Goal: Task Accomplishment & Management: Complete application form

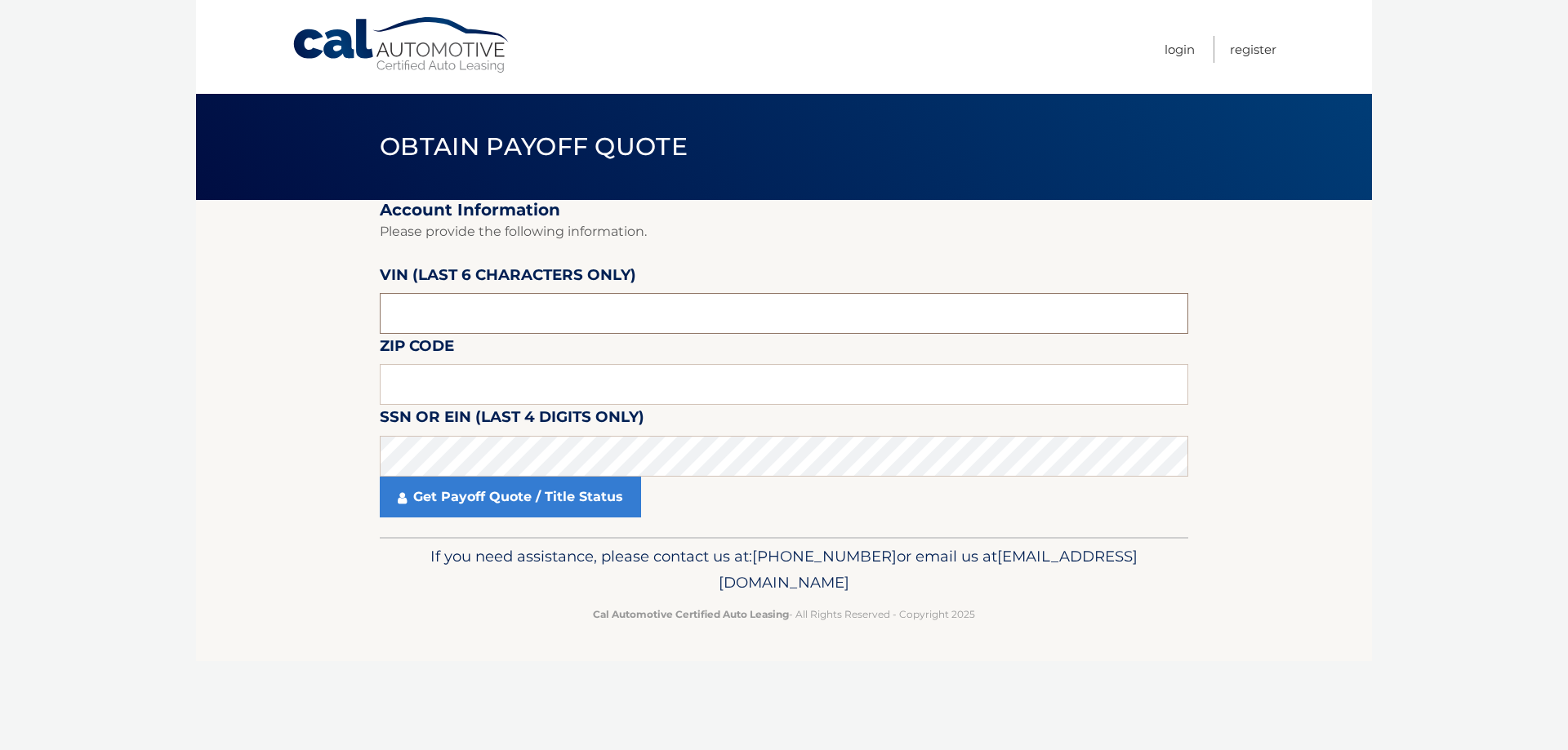
drag, startPoint x: 510, startPoint y: 312, endPoint x: 338, endPoint y: 313, distance: 172.0
click at [338, 313] on section "Account Information Please provide the following information. [PERSON_NAME] (la…" at bounding box center [784, 368] width 1176 height 338
drag, startPoint x: 511, startPoint y: 319, endPoint x: 357, endPoint y: 315, distance: 154.1
click at [357, 315] on section "Account Information Please provide the following information. VIN (last 6 chara…" at bounding box center [784, 368] width 1176 height 338
click at [475, 384] on input "text" at bounding box center [784, 384] width 809 height 41
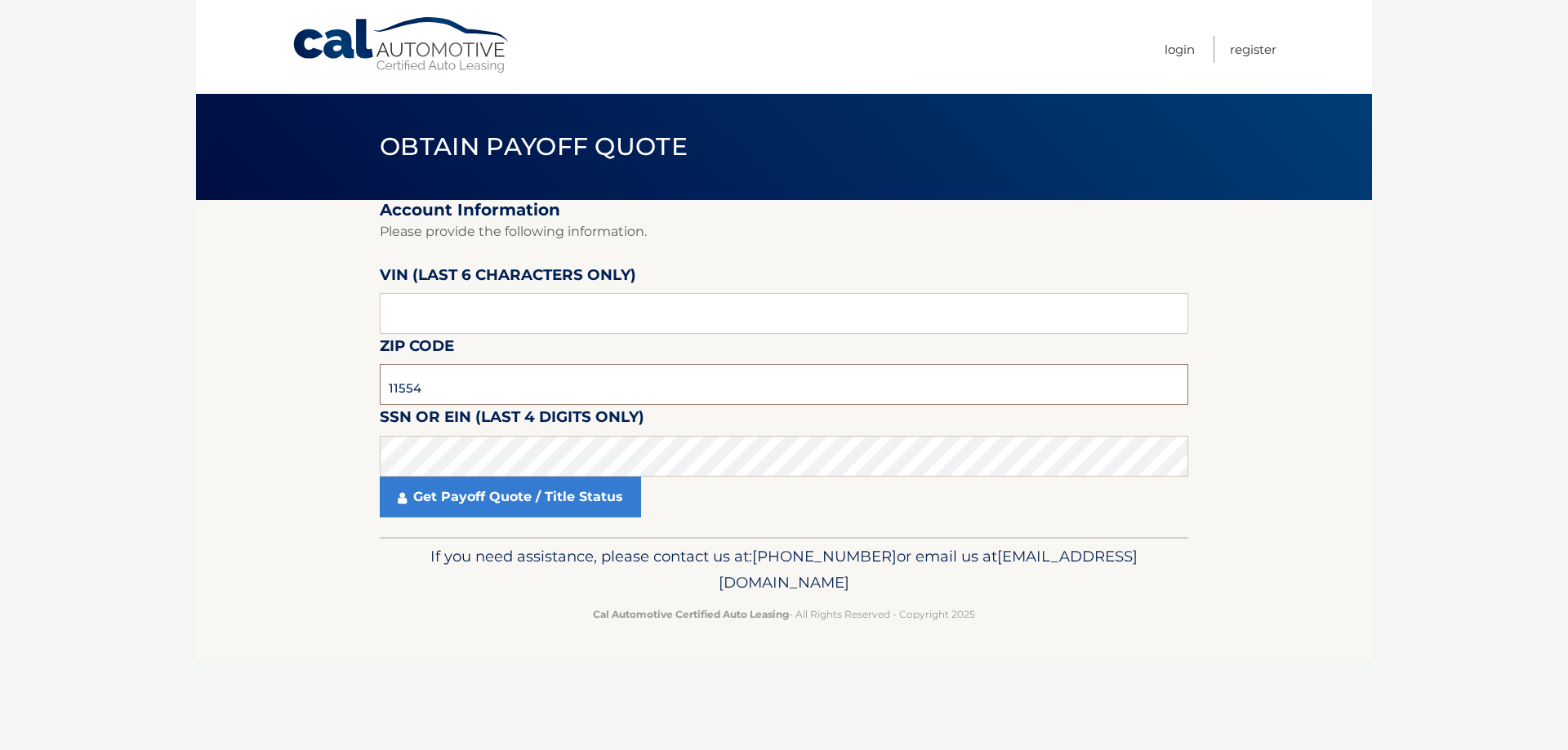
type input "11554"
click button "For Originating Dealer" at bounding box center [0, 0] width 0 height 0
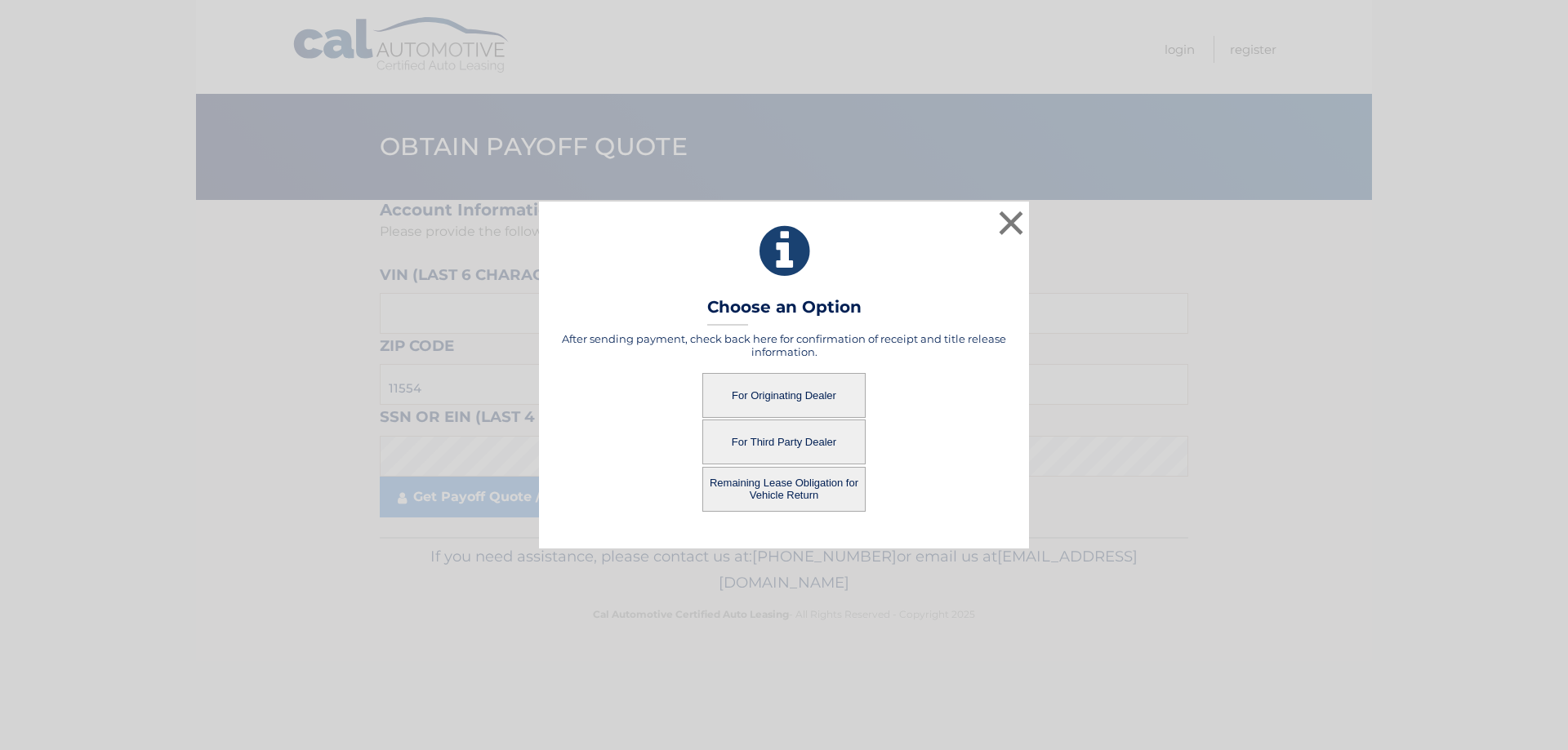
click at [826, 440] on button "For Third Party Dealer" at bounding box center [784, 442] width 163 height 45
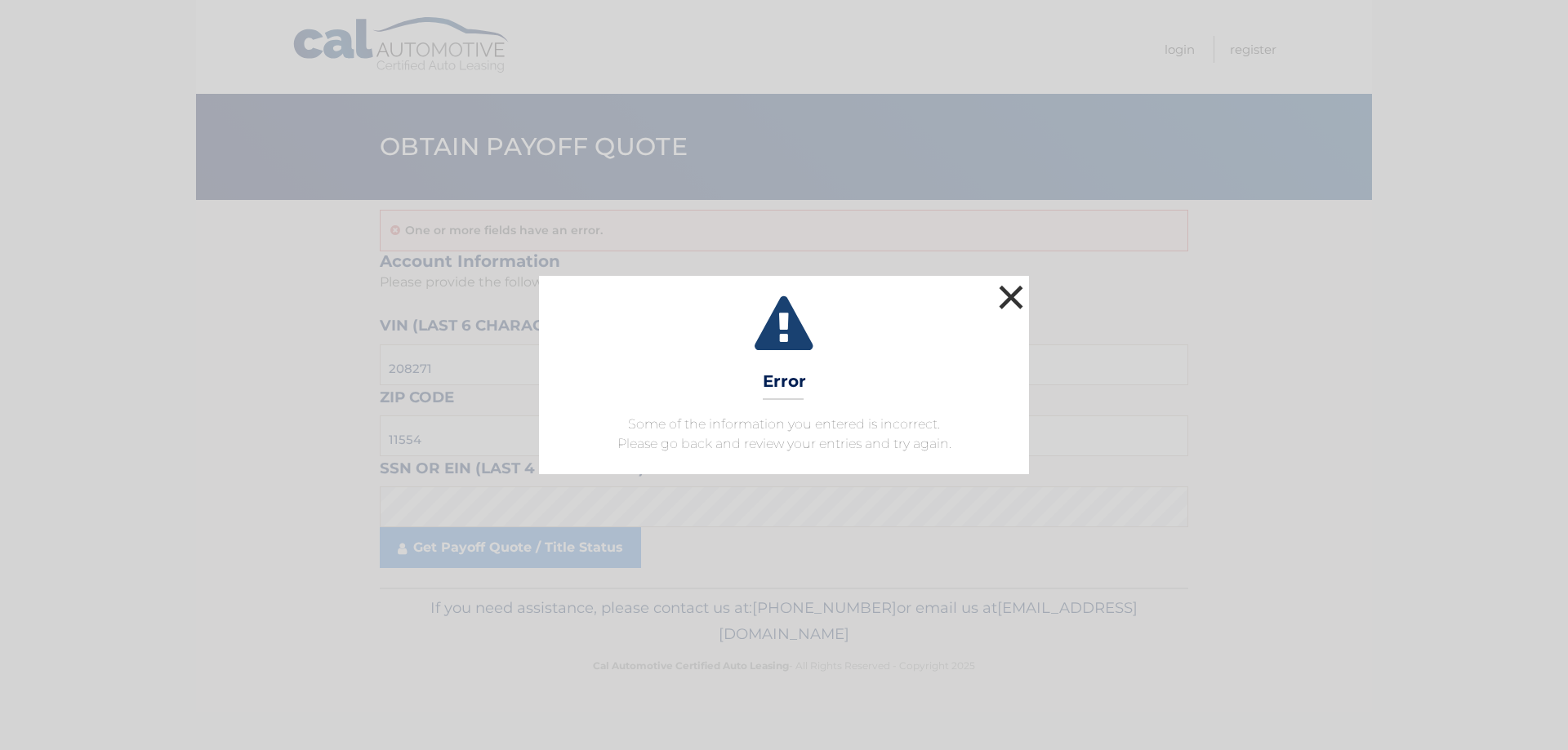
click at [1009, 292] on button "×" at bounding box center [1010, 297] width 33 height 32
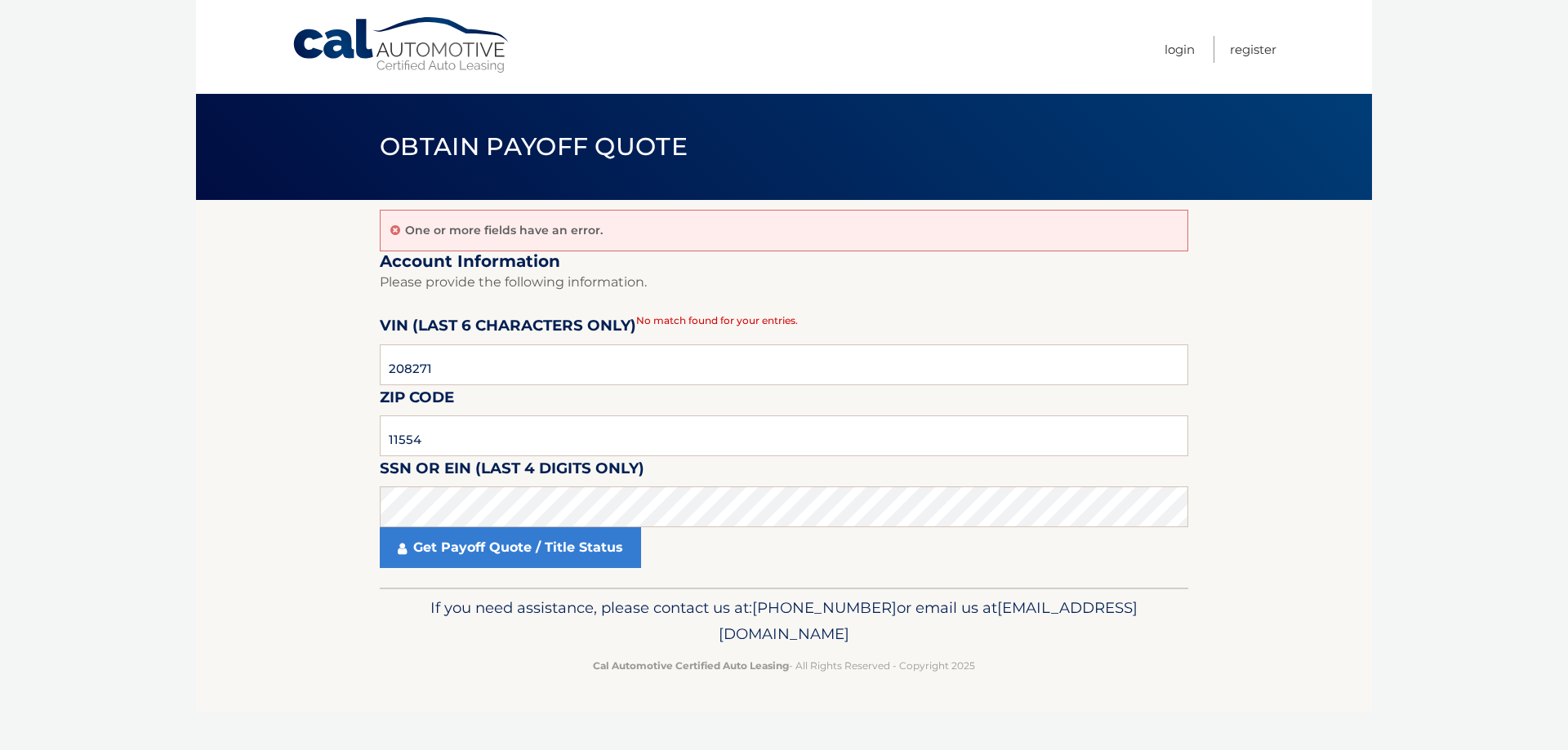
click at [592, 574] on fieldset "Account Information Please provide the following information. VIN (last 6 chara…" at bounding box center [784, 420] width 809 height 338
click at [590, 562] on link "Get Payoff Quote / Title Status" at bounding box center [511, 548] width 262 height 41
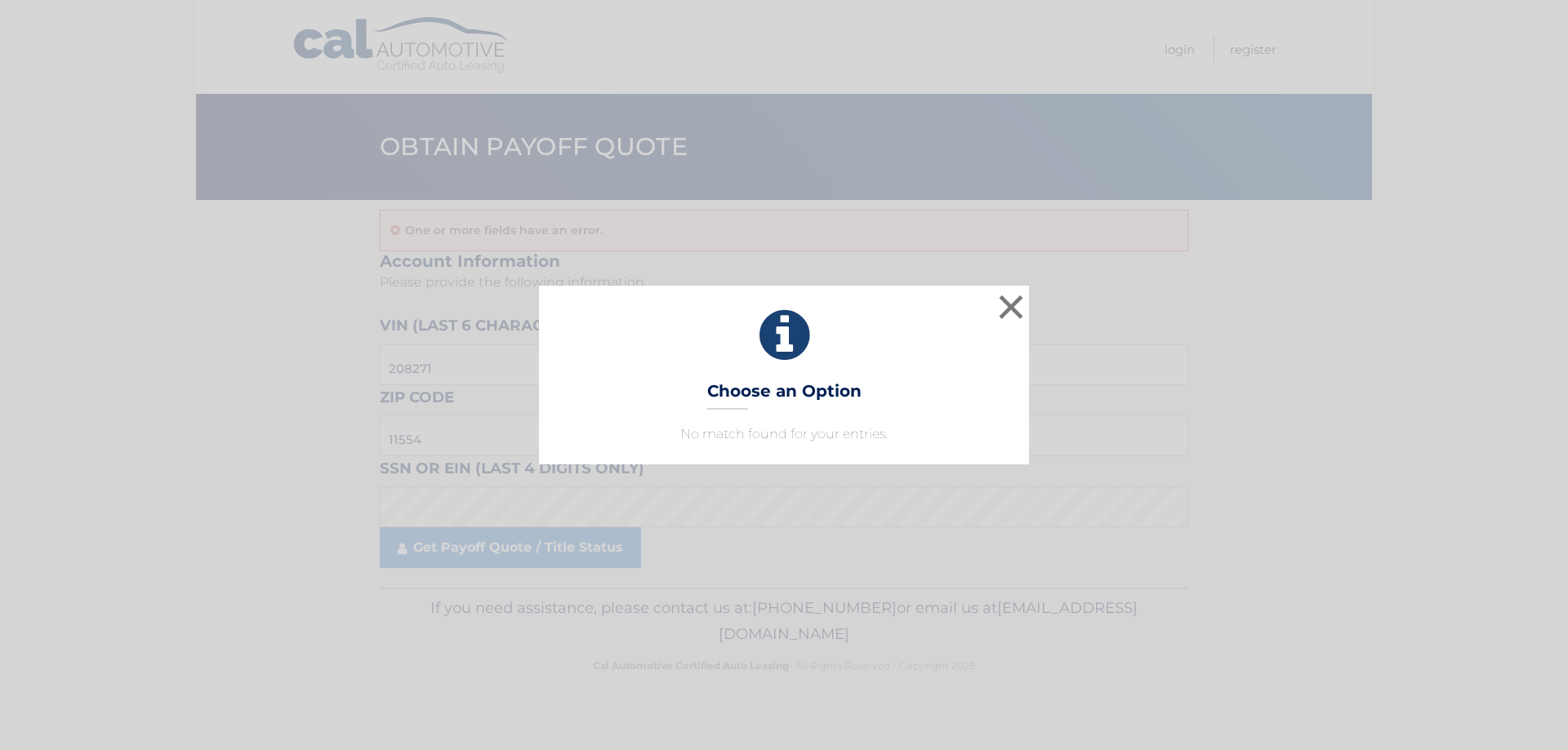
click at [762, 395] on h3 "Choose an Option" at bounding box center [784, 396] width 154 height 28
click at [1019, 303] on button "×" at bounding box center [1010, 307] width 33 height 32
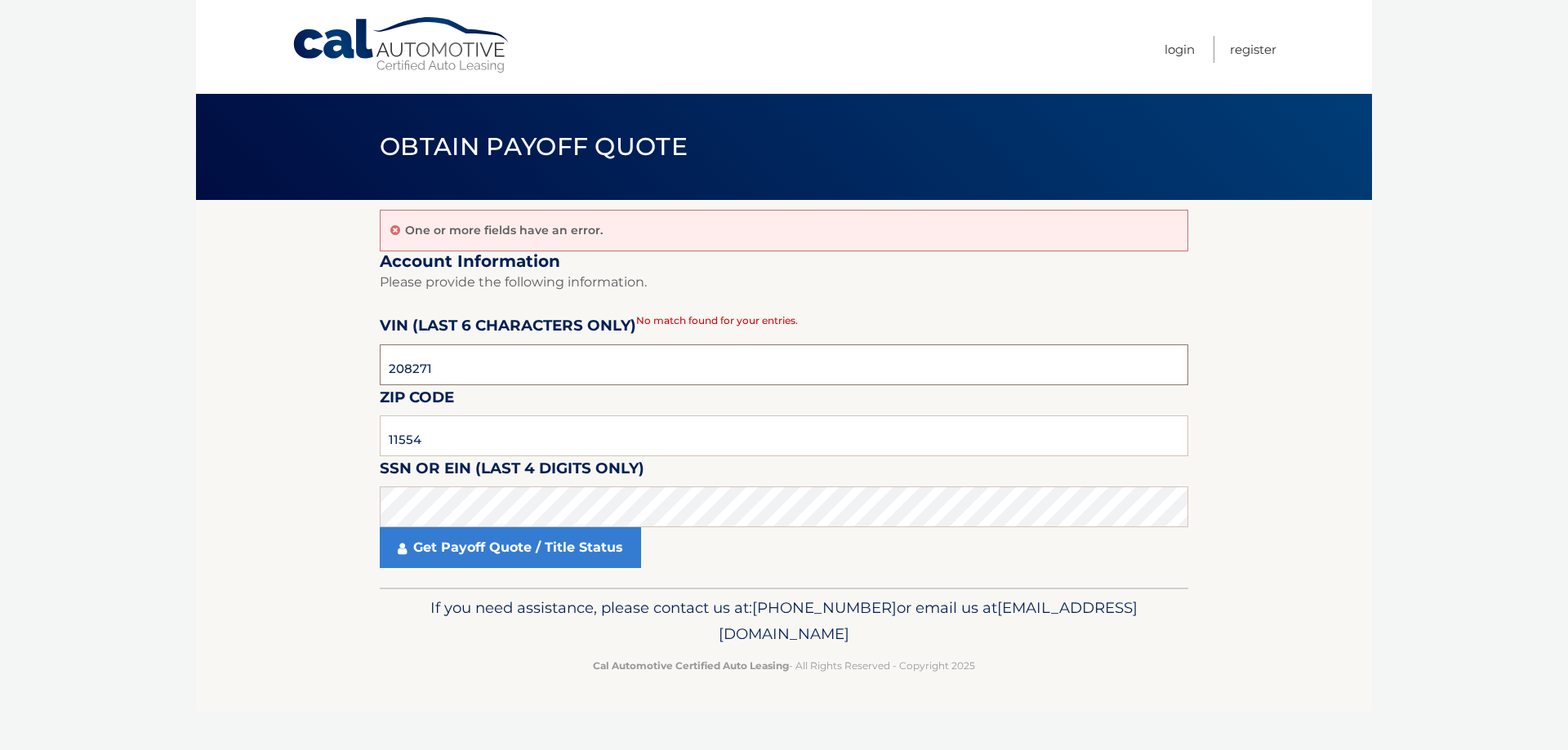
drag, startPoint x: 463, startPoint y: 367, endPoint x: 354, endPoint y: 370, distance: 109.0
click at [354, 370] on section "One or more fields have an error. Account Information Please provide the follow…" at bounding box center [784, 393] width 1176 height 388
click at [529, 587] on fieldset "Account Information Please provide the following information. VIN (last 6 chara…" at bounding box center [784, 420] width 809 height 338
click at [535, 565] on link "Get Payoff Quote / Title Status" at bounding box center [511, 548] width 262 height 41
click at [536, 548] on body "Cal Automotive Menu Login Register Obtain Payoff Quote" at bounding box center [784, 375] width 1568 height 750
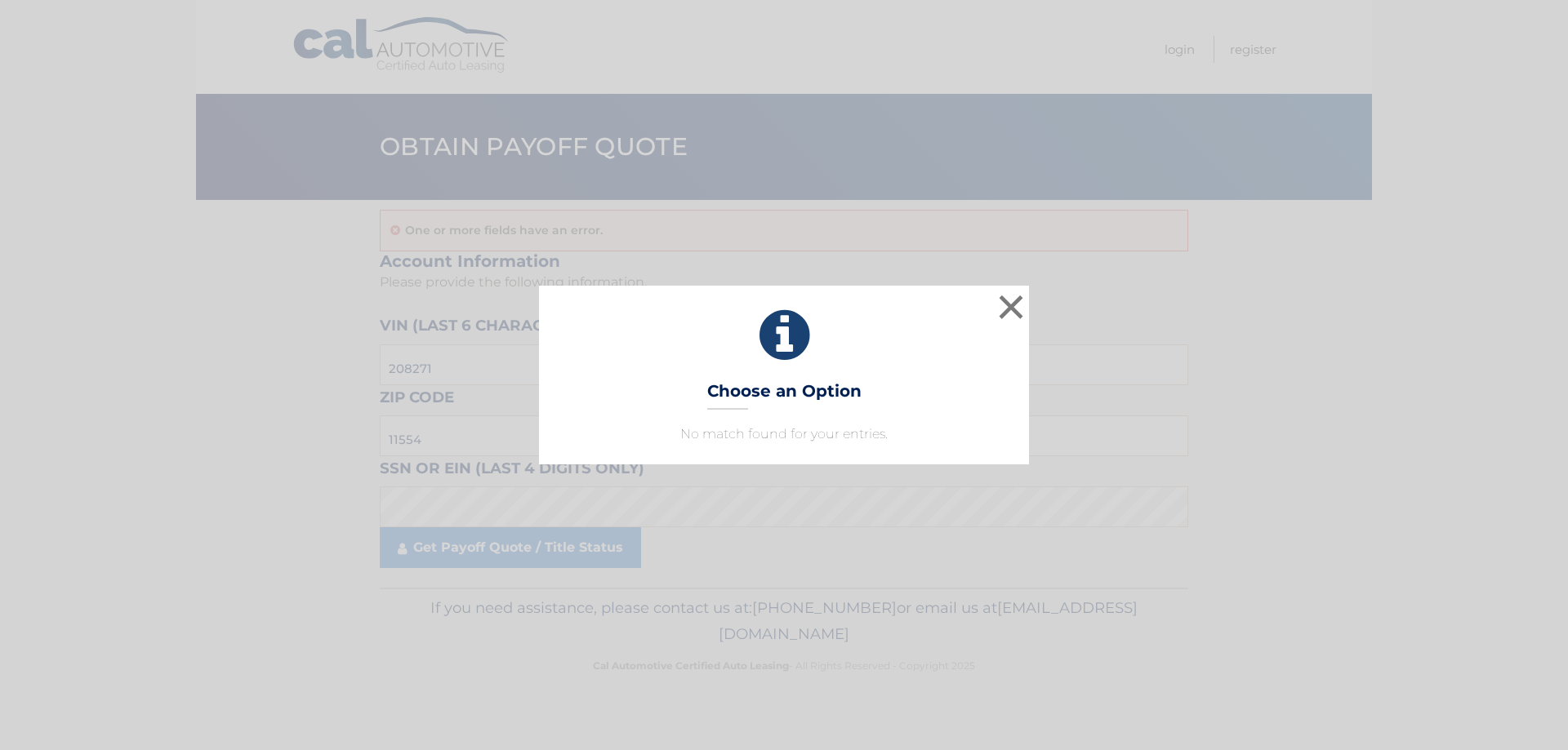
drag, startPoint x: 702, startPoint y: 411, endPoint x: 766, endPoint y: 398, distance: 65.3
click at [704, 410] on div "× Choose an Option No match found for your entries. This is what you see on sec…" at bounding box center [784, 375] width 490 height 178
click at [1016, 312] on button "×" at bounding box center [1010, 307] width 33 height 32
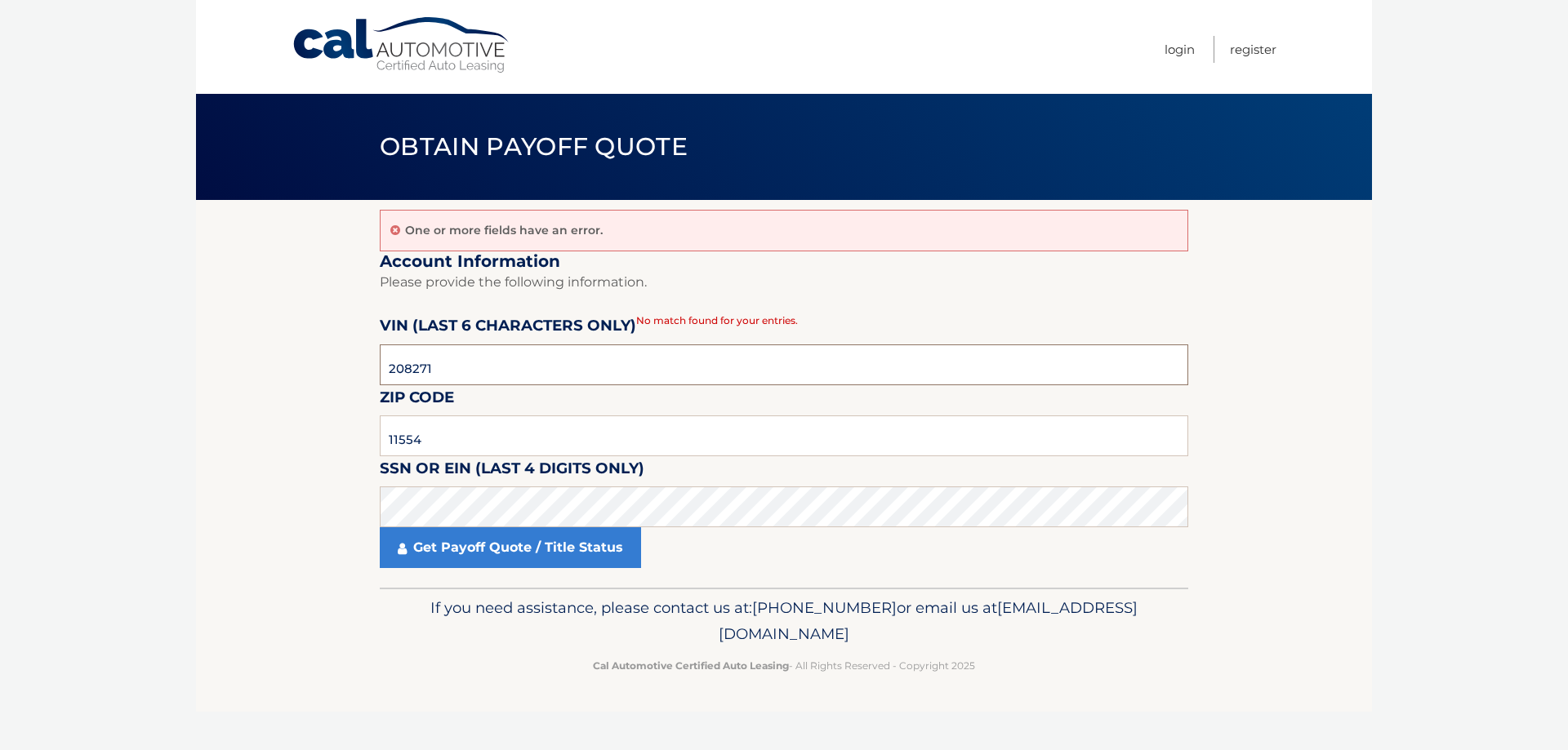
click at [531, 348] on input "208271" at bounding box center [784, 364] width 809 height 41
drag, startPoint x: 502, startPoint y: 362, endPoint x: 318, endPoint y: 373, distance: 184.3
click at [318, 373] on section "One or more fields have an error. Account Information Please provide the follow…" at bounding box center [784, 393] width 1176 height 388
type input "208271"
click button "For Originating Dealer" at bounding box center [0, 0] width 0 height 0
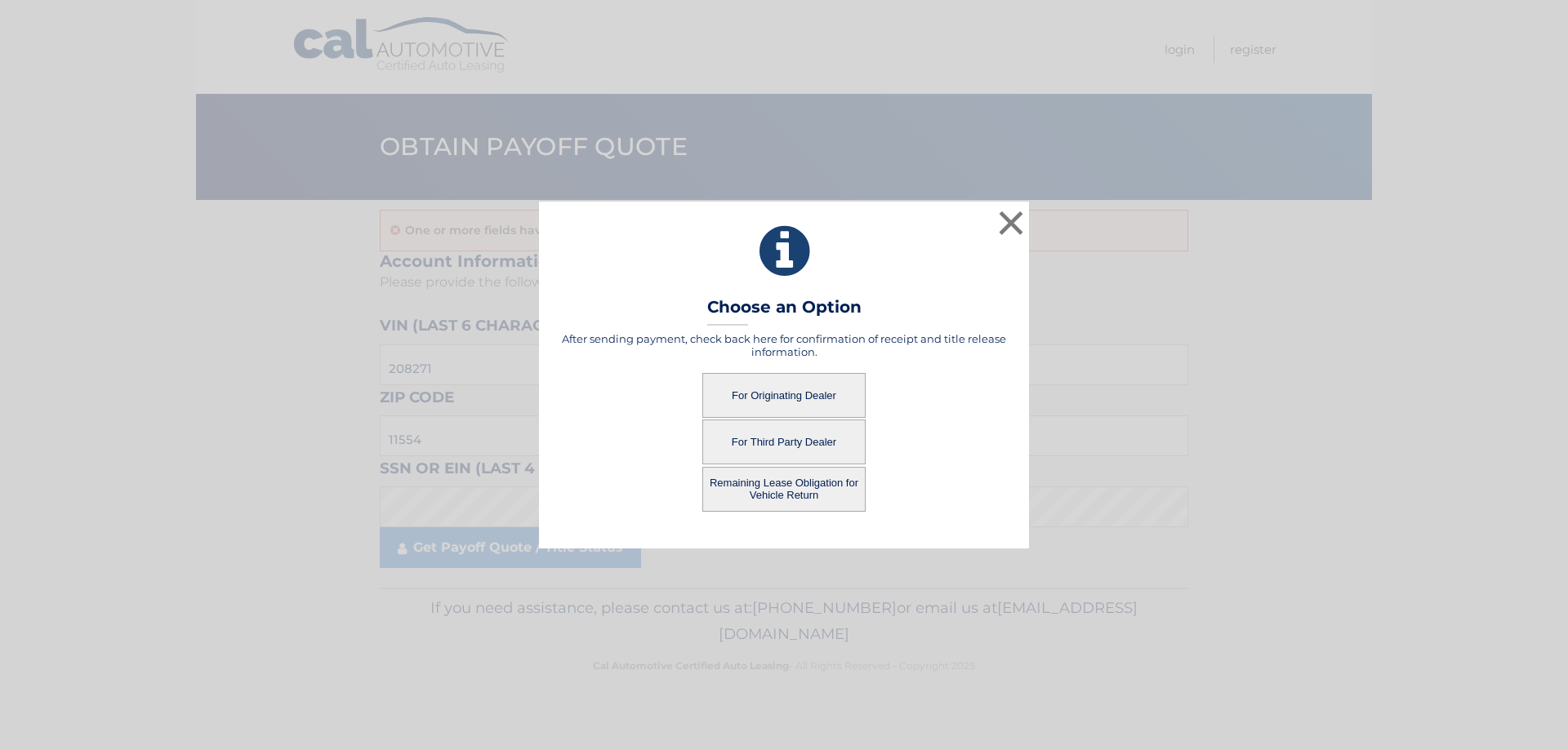
click at [815, 438] on button "For Third Party Dealer" at bounding box center [784, 442] width 163 height 45
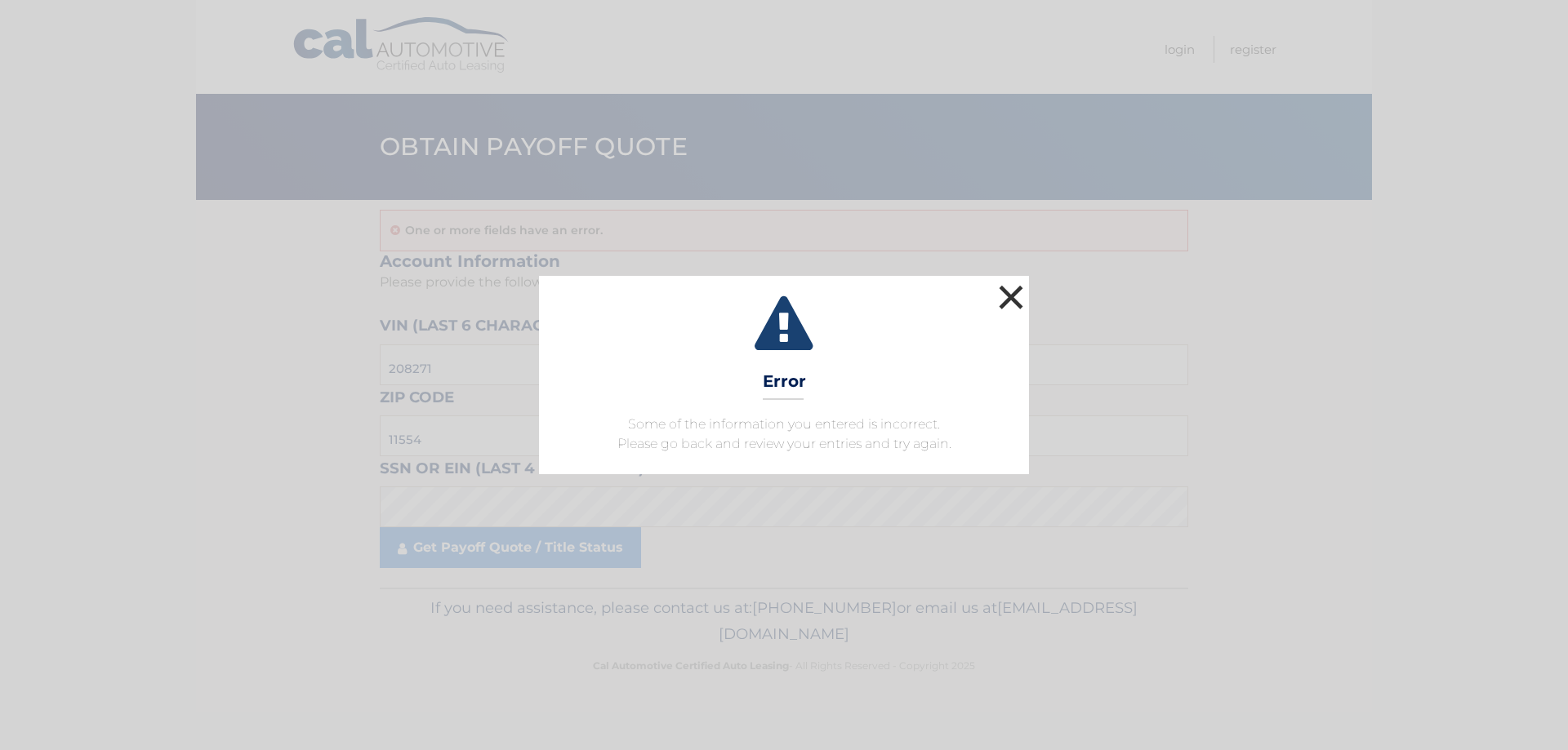
click at [1001, 294] on button "×" at bounding box center [1010, 297] width 33 height 32
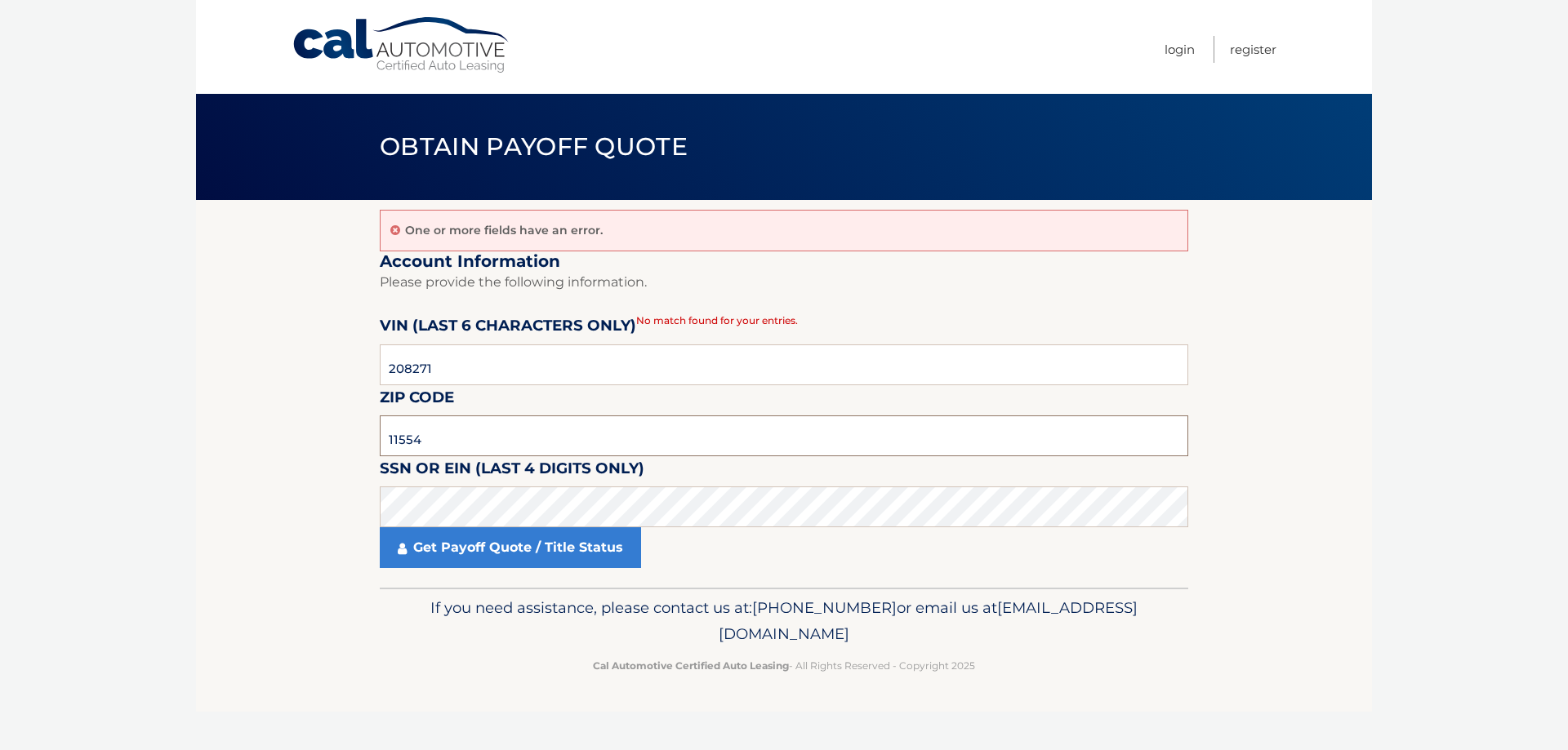
drag, startPoint x: 429, startPoint y: 445, endPoint x: 318, endPoint y: 463, distance: 112.4
click at [318, 463] on section "One or more fields have an error. Account Information Please provide the follow…" at bounding box center [784, 393] width 1176 height 388
type input "11725"
click button "For Originating Dealer" at bounding box center [0, 0] width 0 height 0
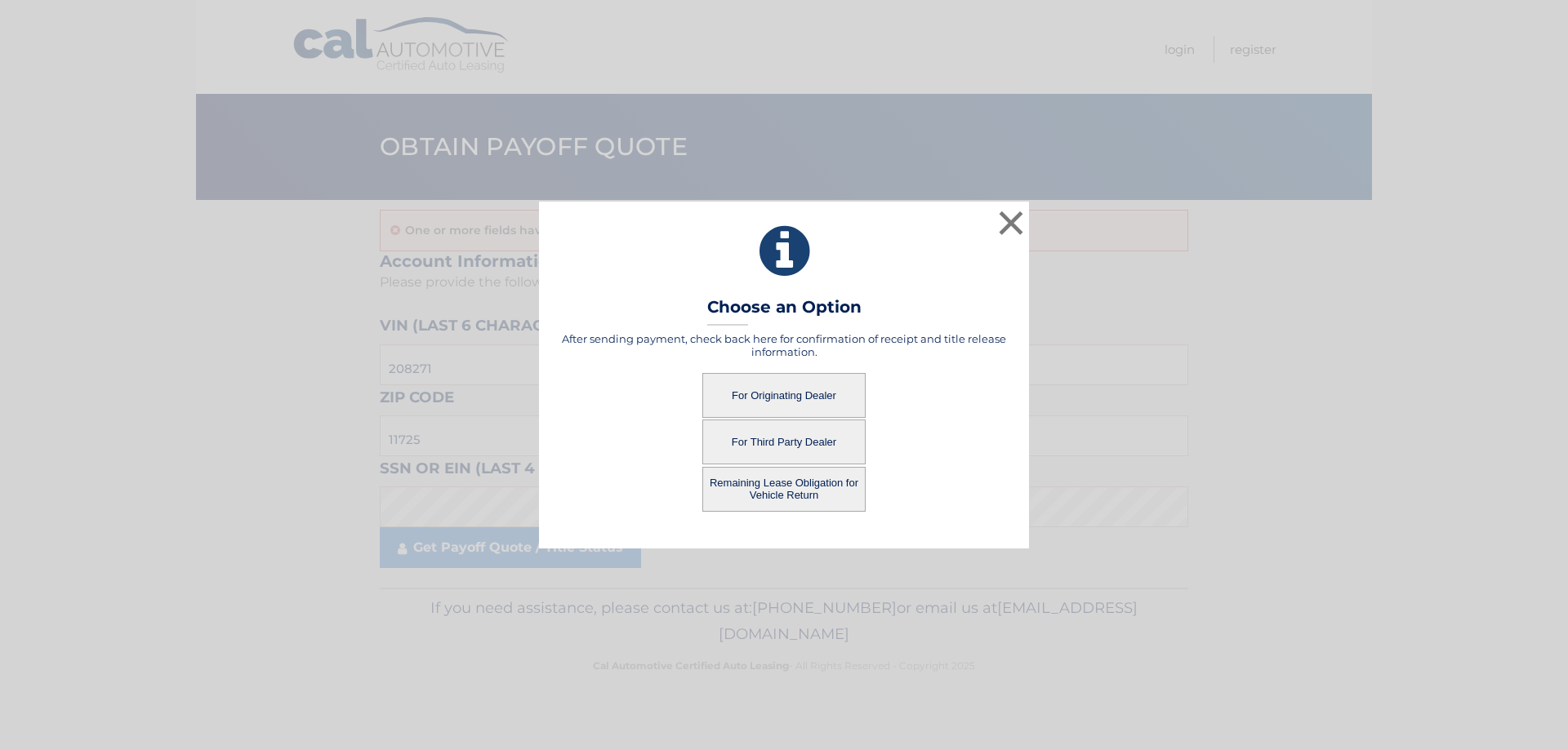
click at [816, 425] on button "For Third Party Dealer" at bounding box center [784, 442] width 163 height 45
click at [807, 442] on button "For Third Party Dealer" at bounding box center [784, 442] width 163 height 45
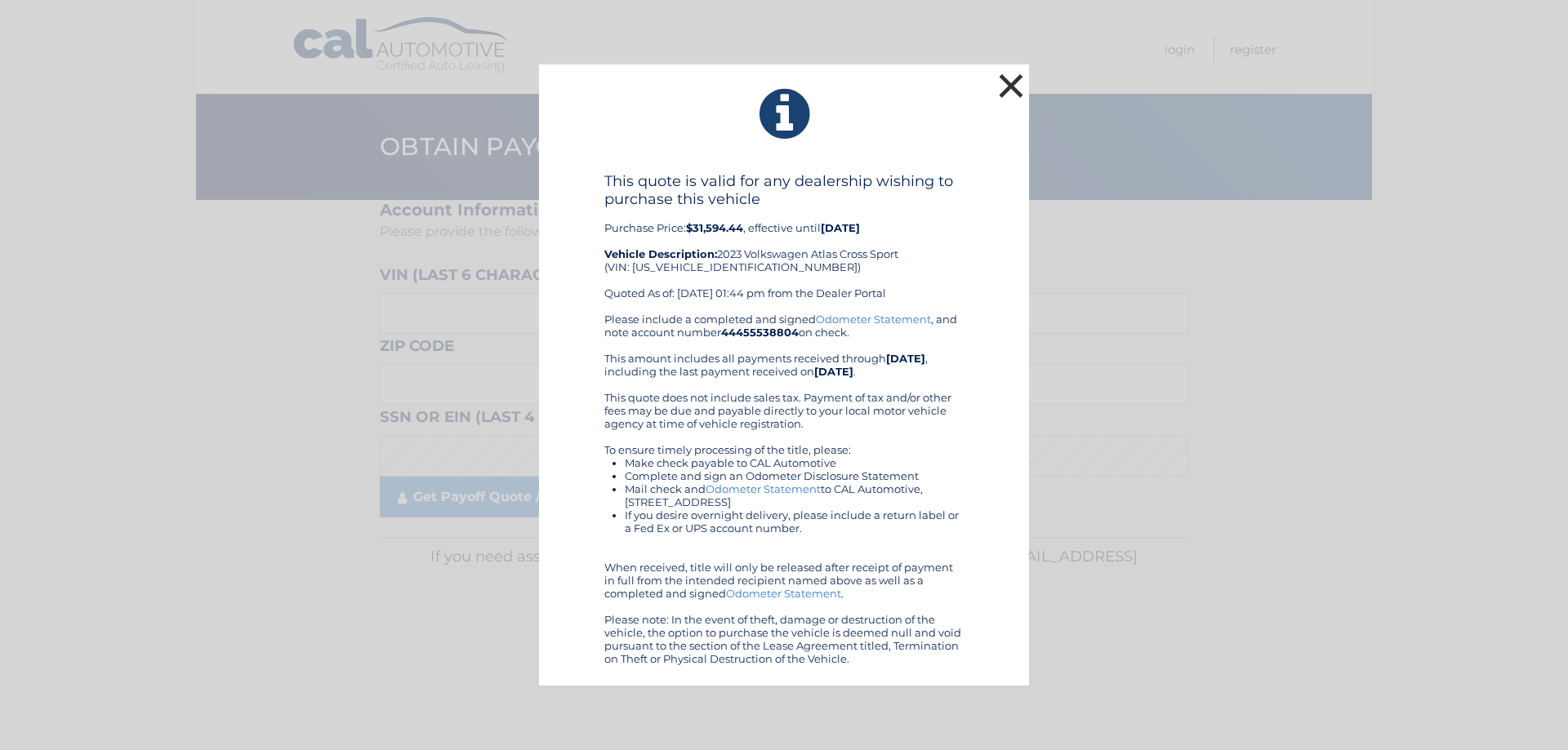
click at [1012, 96] on button "×" at bounding box center [1010, 85] width 33 height 32
